Goal: Information Seeking & Learning: Learn about a topic

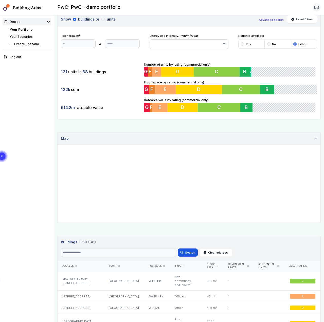
scroll to position [25, 0]
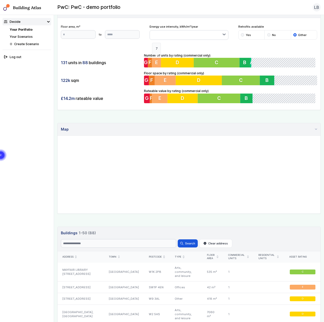
click at [156, 61] on span "E" at bounding box center [156, 62] width 3 height 6
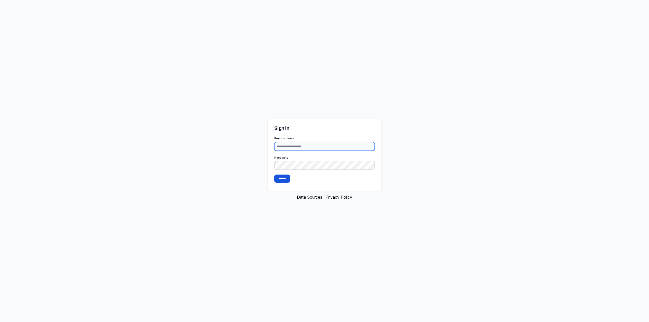
click at [301, 149] on input "Email address" at bounding box center [324, 146] width 101 height 9
paste input "**********"
type input "**********"
click at [285, 178] on input "*******" at bounding box center [282, 179] width 16 height 8
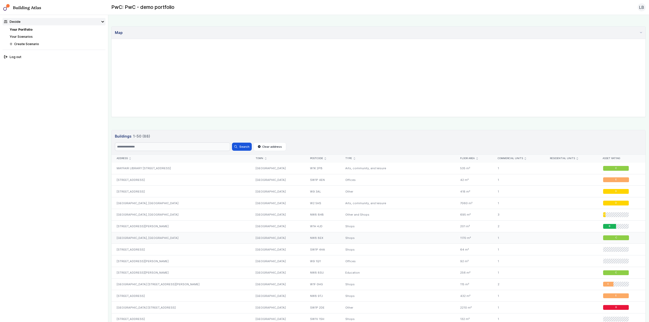
scroll to position [203, 0]
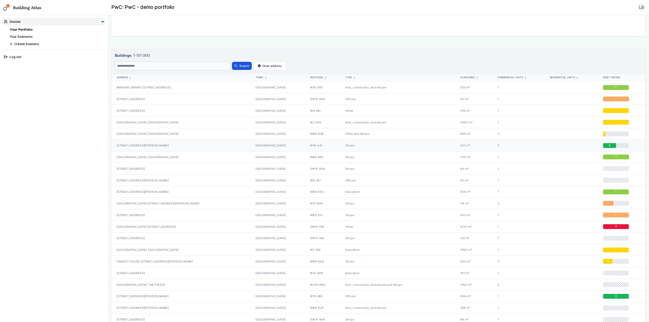
click at [609, 146] on span "B" at bounding box center [610, 145] width 2 height 3
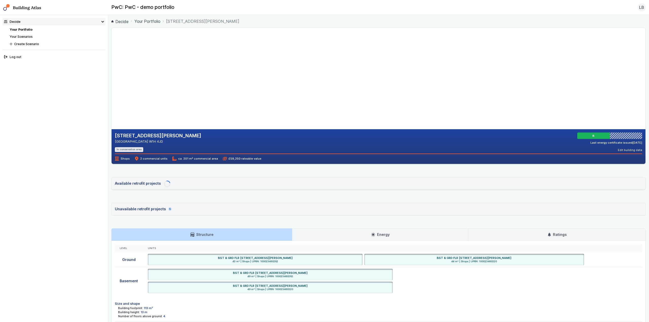
click at [298, 144] on div "52A, CRAWFORD STREET LONDON W1H 4JD In conservation area B Last energy certific…" at bounding box center [379, 143] width 528 height 20
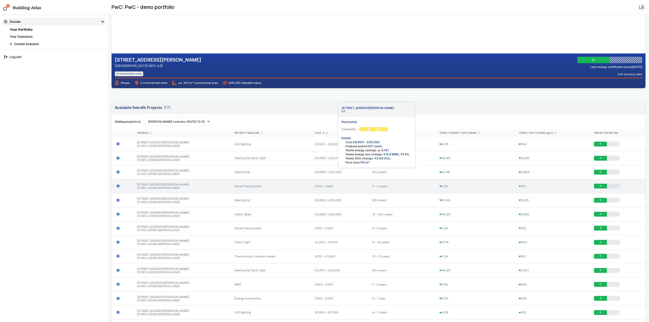
scroll to position [76, 0]
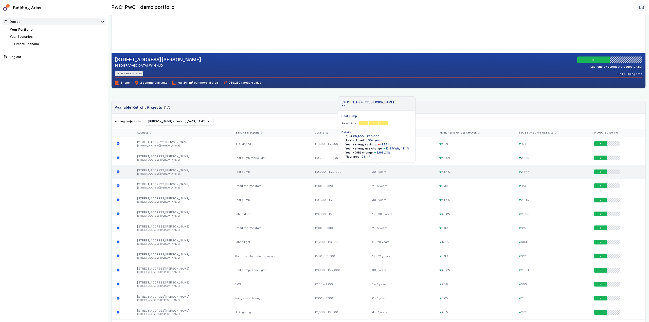
click at [118, 173] on icon "submit" at bounding box center [118, 171] width 3 height 3
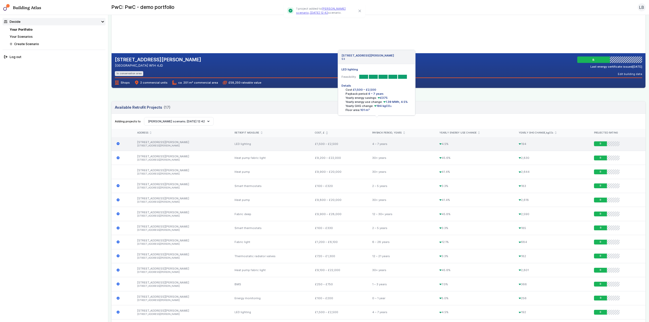
scroll to position [127, 0]
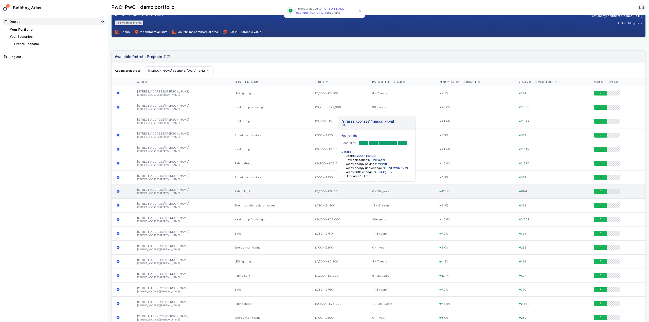
click at [117, 192] on icon "submit" at bounding box center [118, 191] width 3 height 3
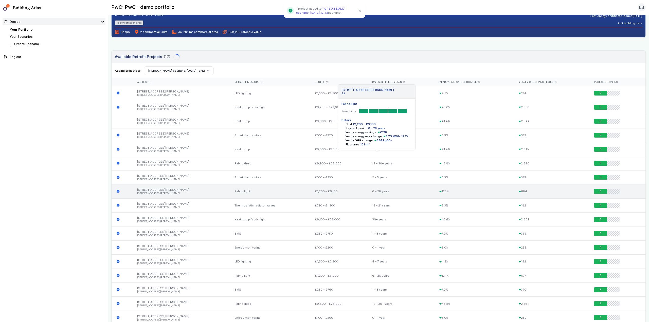
scroll to position [178, 0]
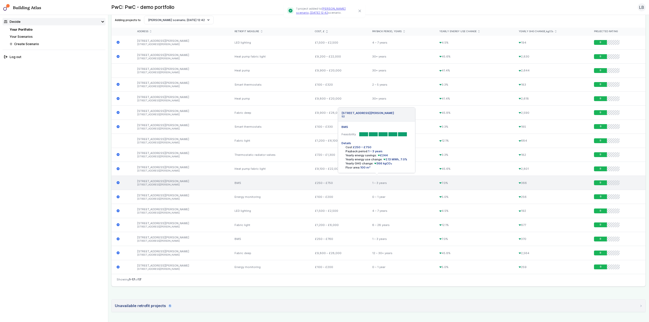
click at [117, 184] on icon "submit" at bounding box center [118, 182] width 3 height 3
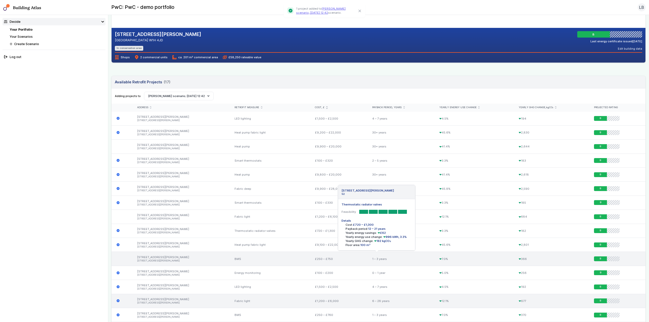
scroll to position [0, 0]
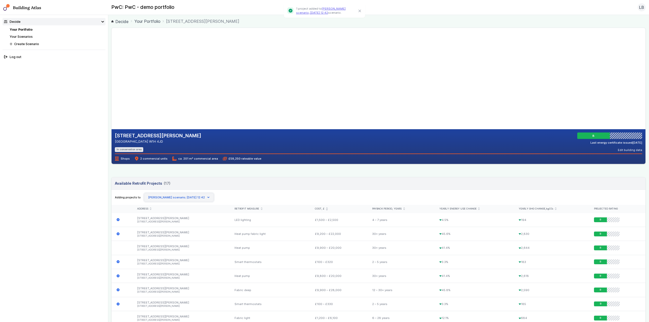
click at [156, 196] on button "Maggie Hamley’s scenario; 28 Aug 12:42" at bounding box center [179, 197] width 70 height 9
click at [0, 0] on span "Ned Stickler’s scenario; 27 Aug 11:19" at bounding box center [0, 0] width 0 height 0
drag, startPoint x: 241, startPoint y: 95, endPoint x: 243, endPoint y: 108, distance: 13.3
click at [112, 108] on gmp-map-3d at bounding box center [112, 78] width 0 height 101
click at [103, 22] on icon at bounding box center [102, 22] width 3 height 3
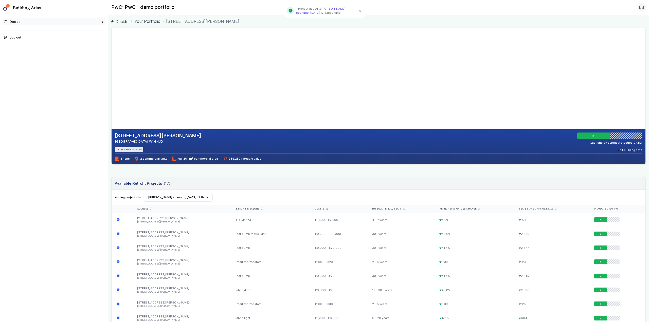
click at [103, 22] on icon at bounding box center [102, 22] width 1 height 2
click at [152, 22] on link "Your Portfolio" at bounding box center [147, 21] width 26 height 6
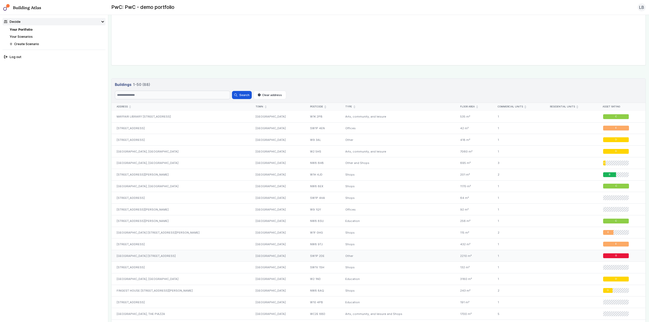
scroll to position [203, 0]
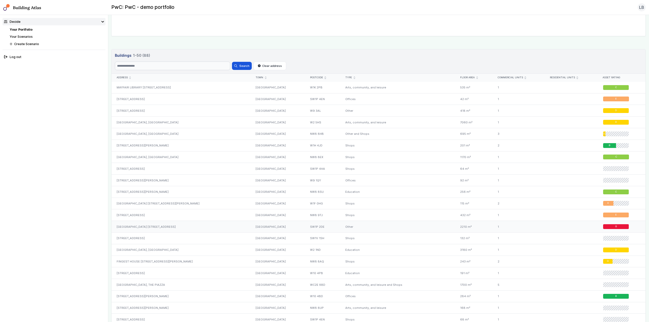
click at [228, 228] on div "WESTMINSTER CITY ARCHIVES LIBRARY 10, ST ANN'S STREET" at bounding box center [181, 227] width 139 height 12
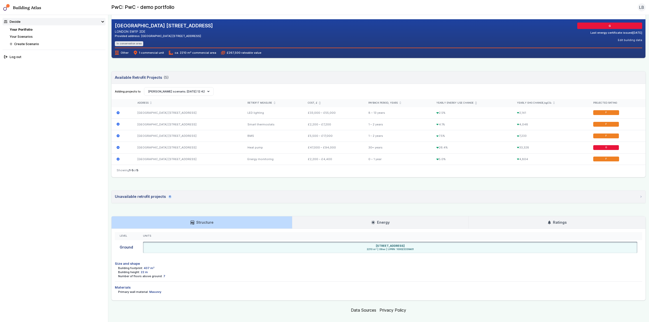
scroll to position [117, 0]
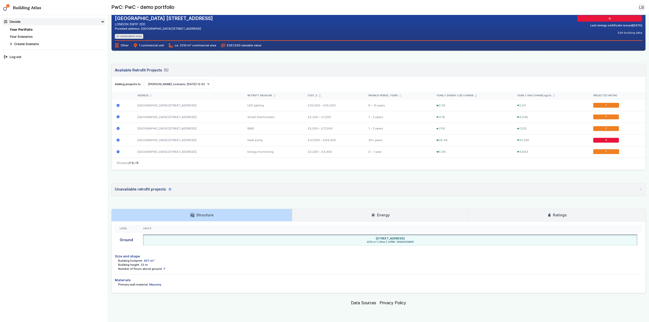
click at [403, 215] on link "Energy" at bounding box center [381, 215] width 176 height 12
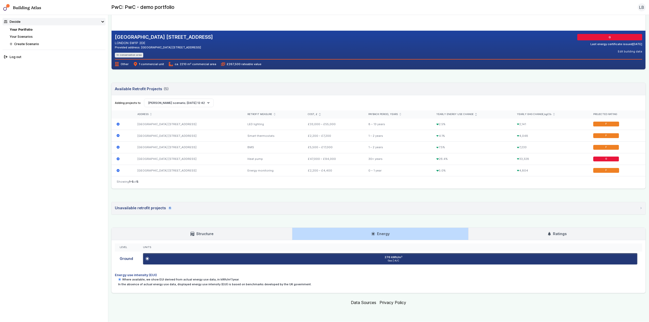
scroll to position [98, 0]
click at [214, 235] on link "Structure" at bounding box center [202, 234] width 181 height 12
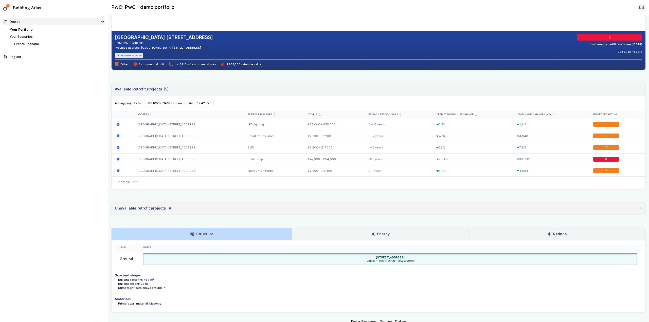
click at [350, 238] on link "Energy" at bounding box center [381, 234] width 176 height 12
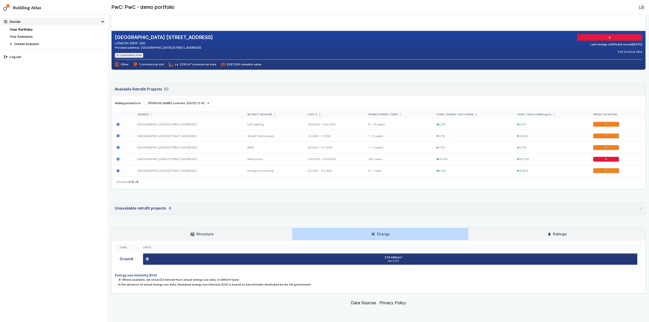
click at [535, 233] on link "Ratings" at bounding box center [557, 234] width 177 height 12
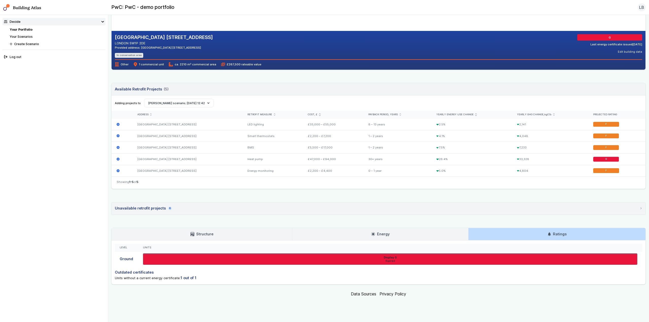
scroll to position [90, 0]
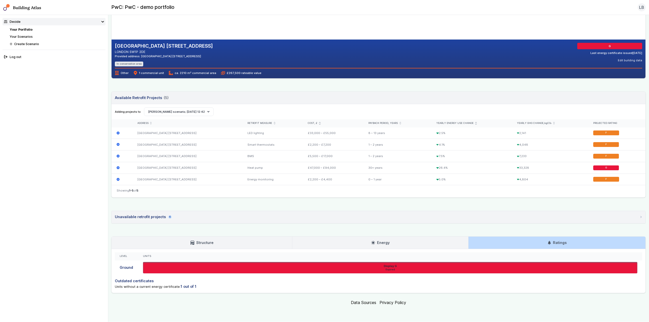
click at [409, 246] on link "Energy" at bounding box center [381, 243] width 176 height 12
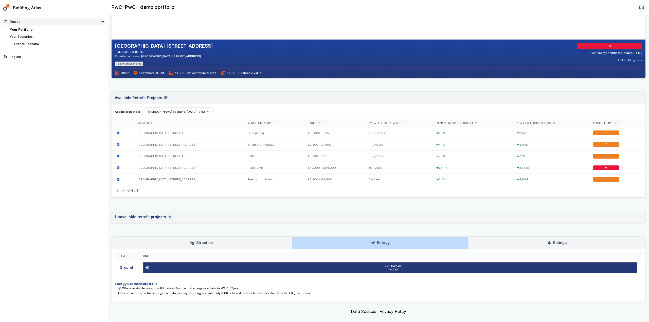
click at [212, 240] on link "Structure" at bounding box center [202, 243] width 181 height 12
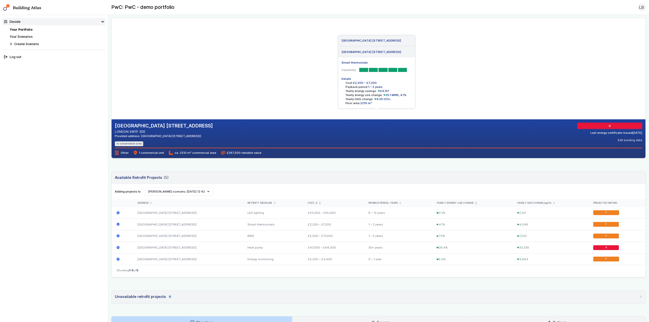
scroll to position [0, 0]
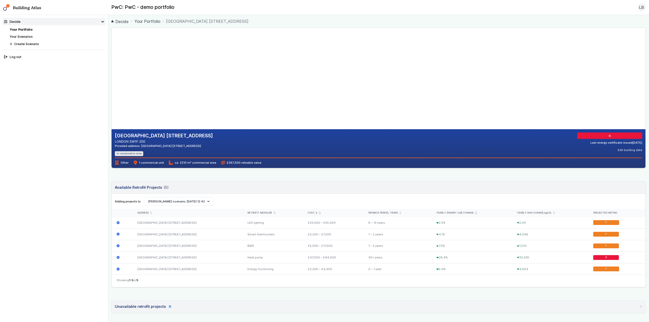
click at [24, 31] on link "Your Portfolio" at bounding box center [21, 30] width 23 height 4
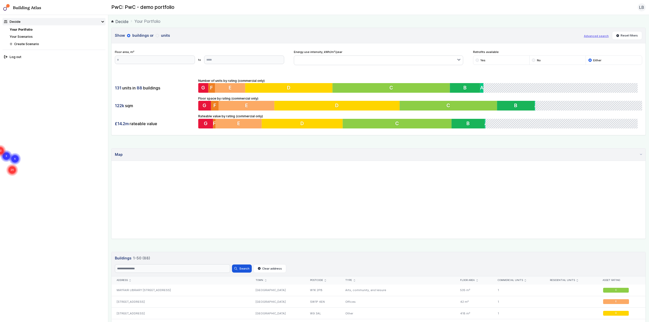
click at [23, 36] on link "Your Scenarios" at bounding box center [21, 37] width 23 height 4
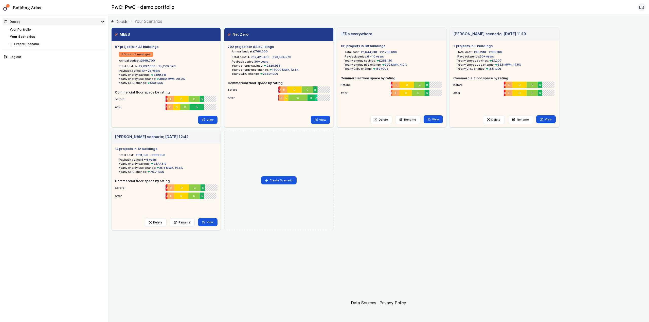
click at [265, 74] on span "2660 tCO₂" at bounding box center [269, 74] width 19 height 4
click at [269, 74] on span "2660 tCO₂" at bounding box center [269, 74] width 19 height 4
click at [258, 83] on h5 "Commercial floor space by rating" at bounding box center [279, 83] width 102 height 5
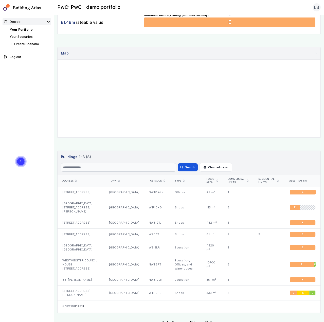
scroll to position [114, 0]
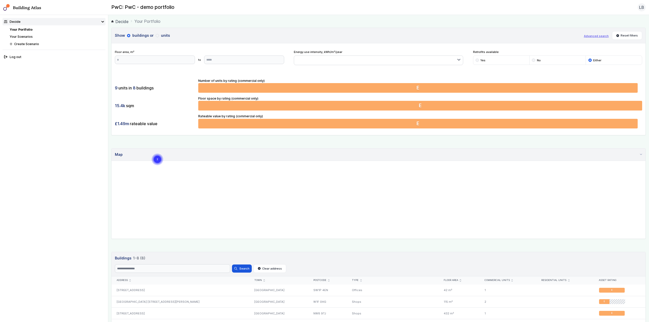
click at [30, 29] on link "Your Portfolio" at bounding box center [21, 30] width 23 height 4
click at [123, 21] on link "Decide" at bounding box center [119, 22] width 17 height 6
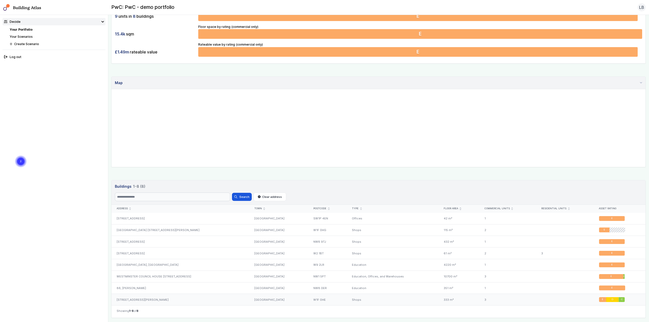
scroll to position [97, 0]
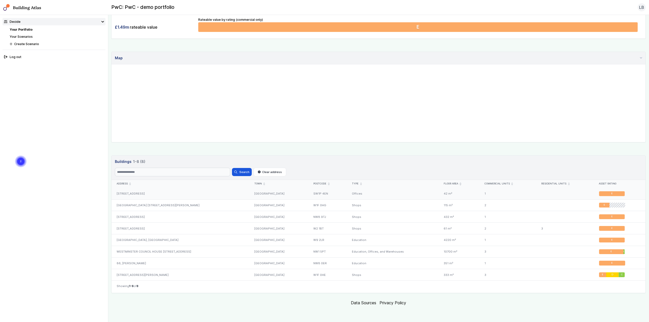
click at [245, 193] on div "[STREET_ADDRESS]" at bounding box center [181, 193] width 138 height 11
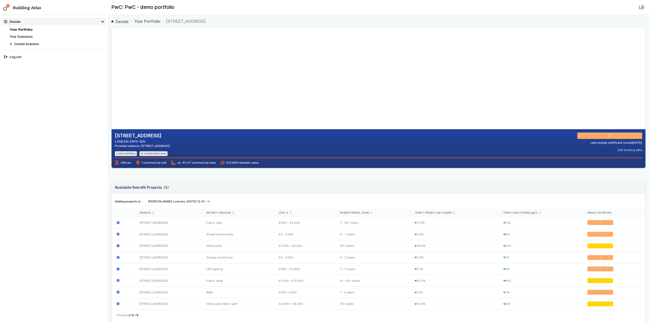
drag, startPoint x: 257, startPoint y: 88, endPoint x: 283, endPoint y: 106, distance: 31.9
click at [112, 108] on gmp-map-3d at bounding box center [112, 78] width 0 height 101
drag, startPoint x: 269, startPoint y: 106, endPoint x: 262, endPoint y: 89, distance: 18.4
click at [112, 89] on gmp-map-3d at bounding box center [112, 78] width 0 height 101
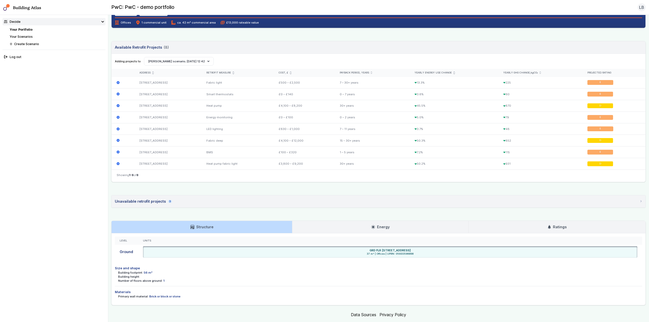
scroll to position [152, 0]
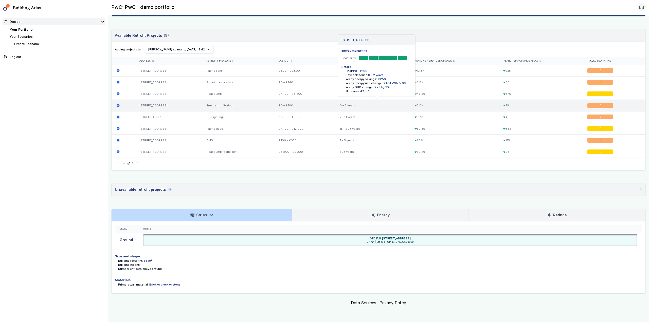
click at [117, 106] on icon "submit" at bounding box center [118, 105] width 3 height 3
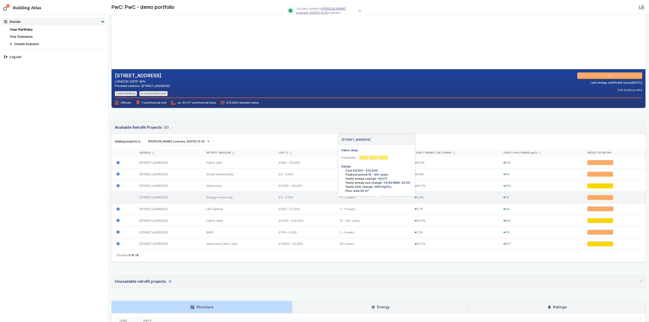
scroll to position [76, 0]
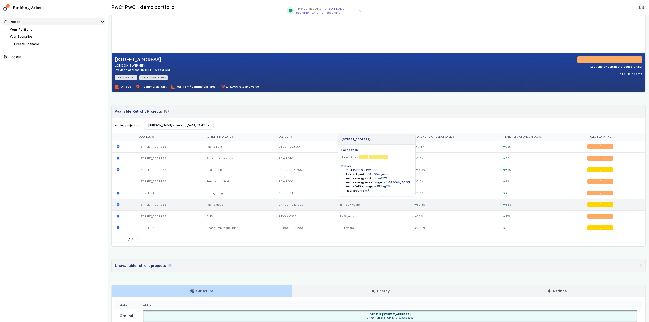
click at [118, 204] on icon "submit" at bounding box center [118, 204] width 3 height 3
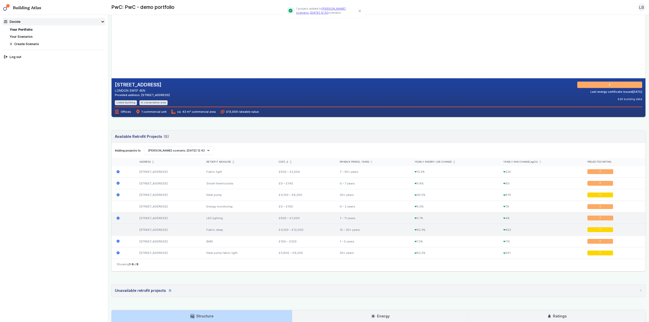
scroll to position [25, 0]
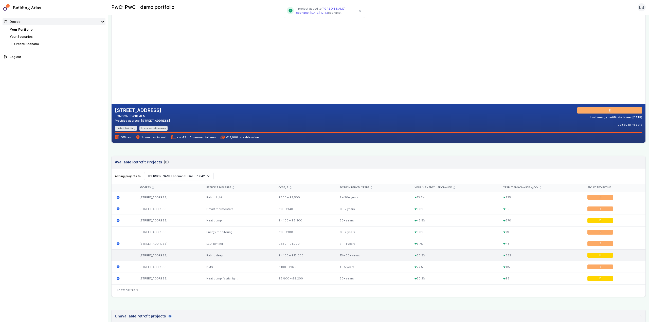
click at [103, 23] on icon at bounding box center [102, 22] width 3 height 3
click at [103, 22] on icon at bounding box center [102, 22] width 3 height 3
click at [25, 29] on link "Your Portfolio" at bounding box center [21, 30] width 23 height 4
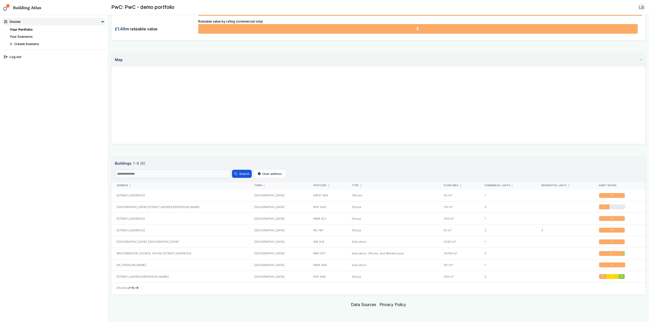
scroll to position [97, 0]
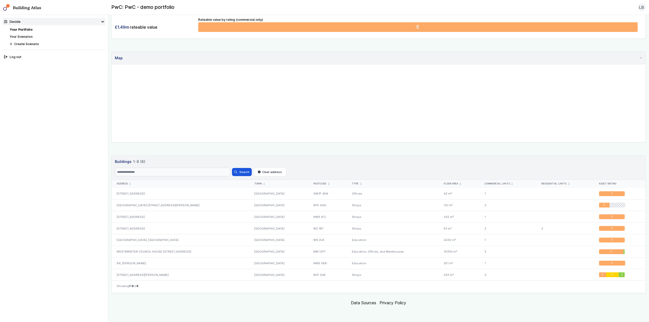
click at [26, 37] on link "Your Scenarios" at bounding box center [21, 37] width 23 height 4
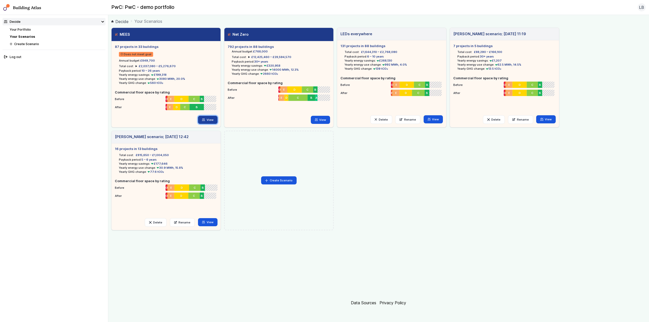
click at [209, 121] on link "View" at bounding box center [208, 120] width 20 height 8
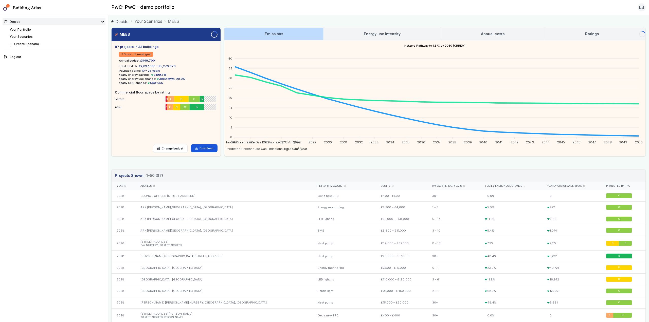
click at [324, 37] on link "Energy use intensity" at bounding box center [382, 34] width 117 height 12
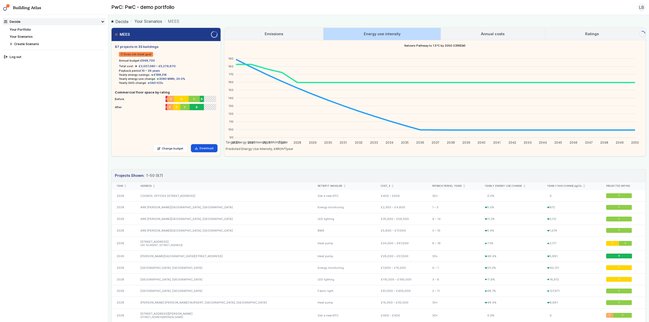
click at [324, 33] on h3 "Annual costs" at bounding box center [493, 34] width 24 height 6
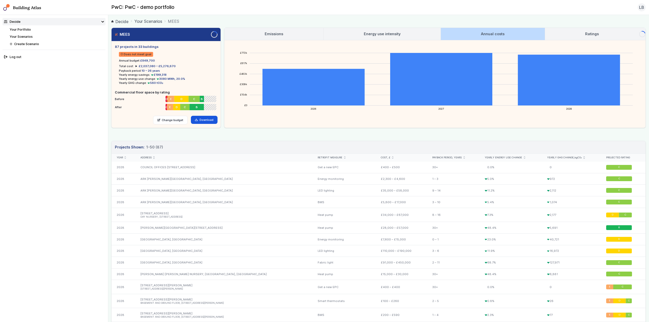
click at [324, 36] on link "Ratings" at bounding box center [592, 34] width 94 height 12
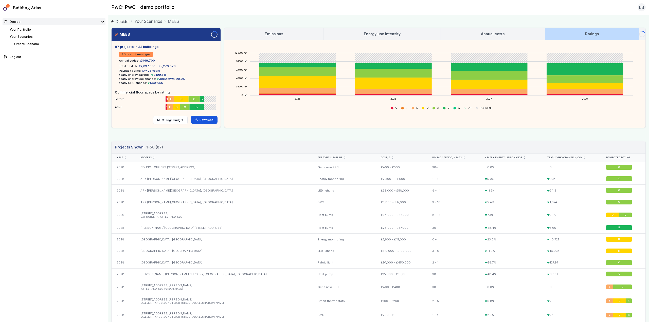
click at [289, 32] on link "Emissions" at bounding box center [274, 34] width 99 height 12
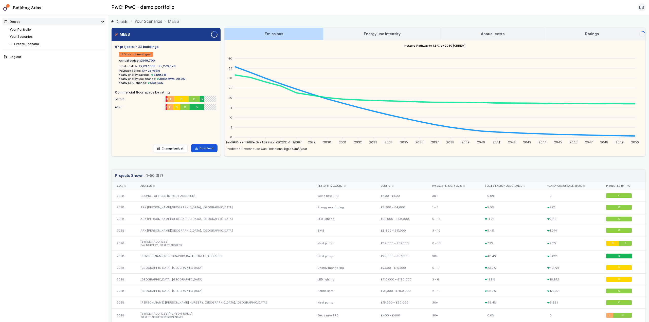
click at [324, 36] on h3 "Energy use intensity" at bounding box center [382, 34] width 37 height 6
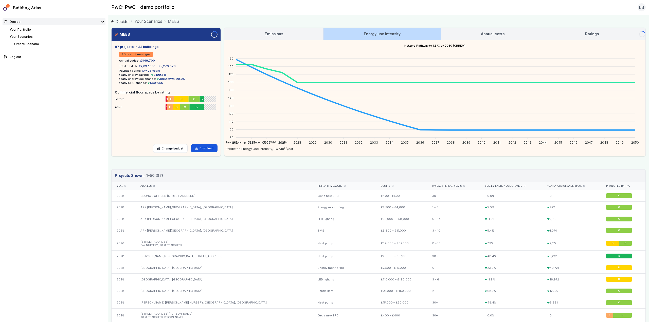
click at [324, 33] on link "Annual costs" at bounding box center [493, 34] width 104 height 12
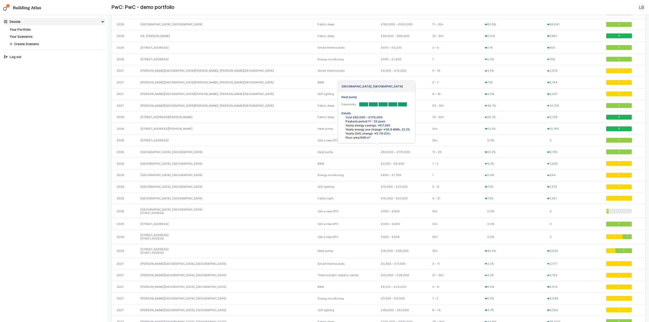
scroll to position [406, 0]
